Goal: Navigation & Orientation: Find specific page/section

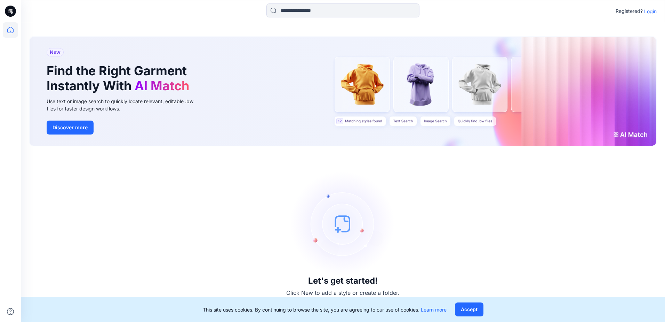
click at [646, 11] on p "Login" at bounding box center [651, 11] width 13 height 7
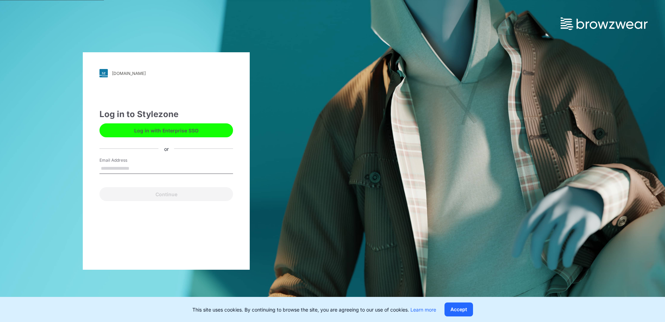
click at [113, 168] on input "Email Address" at bounding box center [167, 168] width 134 height 10
type input "**********"
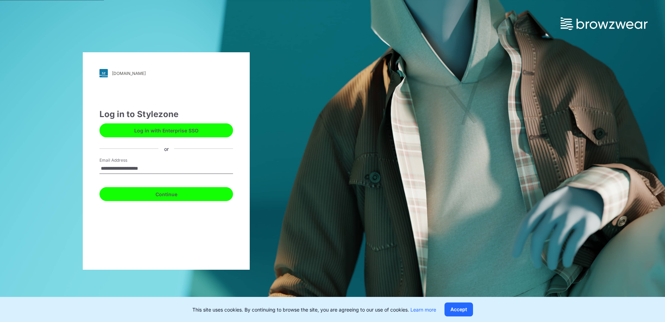
click at [135, 193] on button "Continue" at bounding box center [167, 194] width 134 height 14
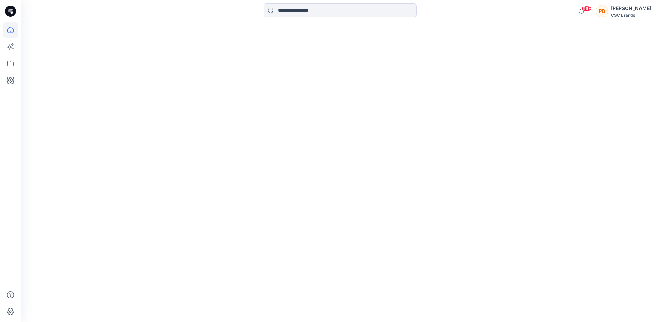
click at [96, 168] on html "99+ Notifications [PERSON_NAME] all as read View all notifications PB [PERSON_N…" at bounding box center [330, 161] width 660 height 322
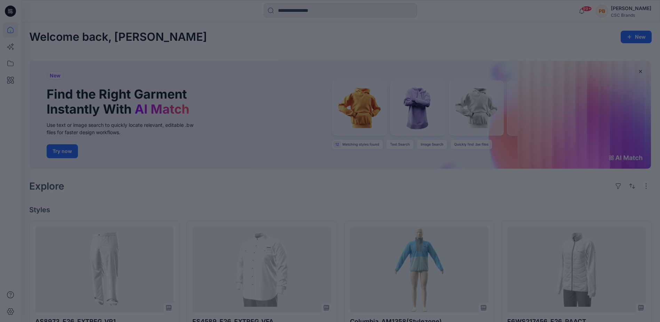
click at [438, 31] on div at bounding box center [330, 161] width 660 height 322
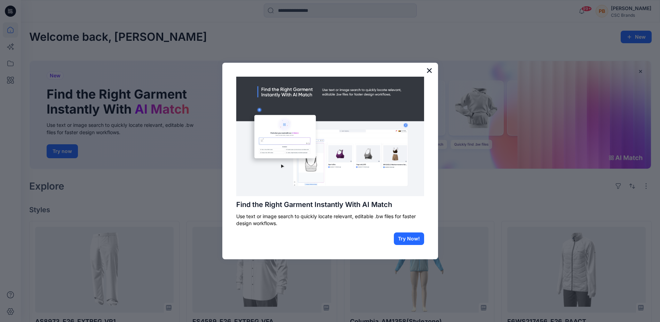
click at [428, 71] on button "×" at bounding box center [429, 70] width 7 height 11
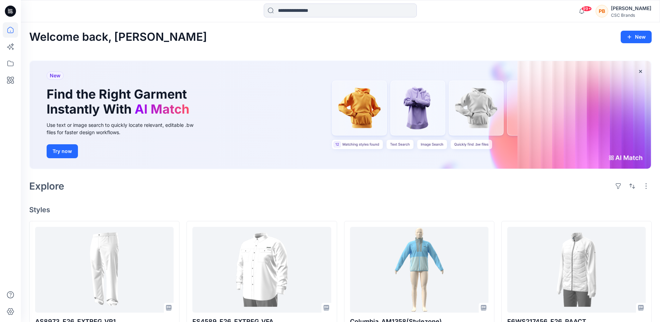
click at [5, 14] on icon at bounding box center [10, 11] width 11 height 22
click at [11, 9] on icon at bounding box center [10, 11] width 11 height 11
click at [12, 31] on icon at bounding box center [10, 29] width 15 height 15
click at [9, 10] on icon at bounding box center [10, 11] width 11 height 11
click at [8, 63] on icon at bounding box center [10, 63] width 15 height 15
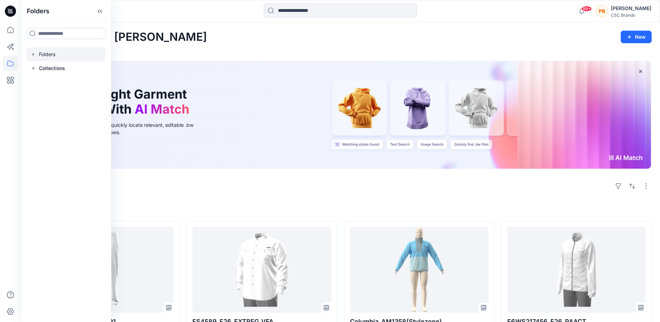
click at [39, 54] on div at bounding box center [65, 54] width 79 height 14
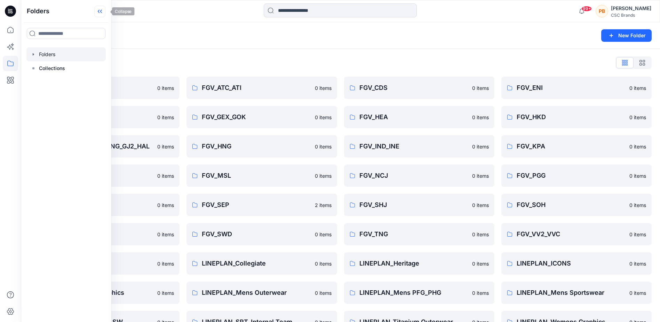
click at [105, 12] on icon at bounding box center [99, 11] width 11 height 11
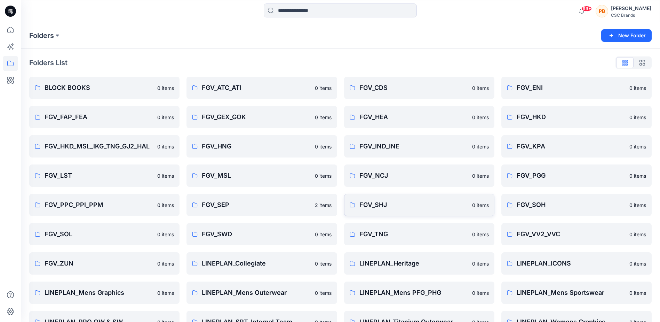
click at [371, 202] on p "FGV_SHJ" at bounding box center [414, 205] width 109 height 10
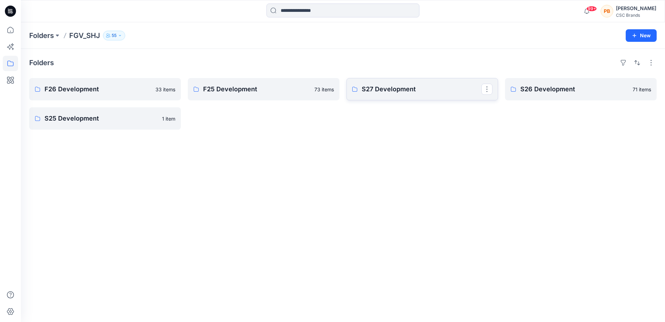
click at [402, 87] on p "S27 Development" at bounding box center [422, 89] width 120 height 10
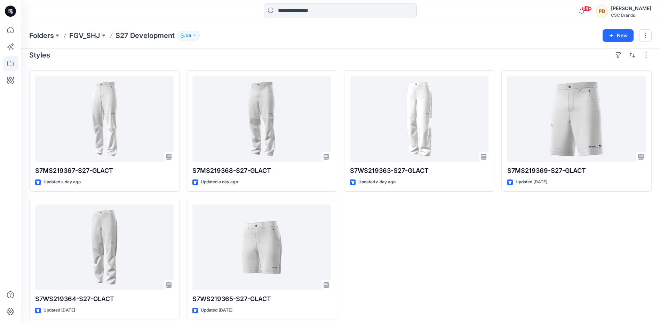
scroll to position [14, 0]
